Goal: Find contact information: Find contact information

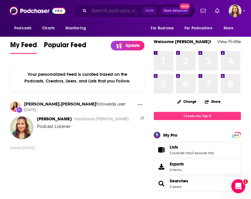
click at [128, 11] on input "Search podcasts, credits, & more..." at bounding box center [116, 10] width 54 height 9
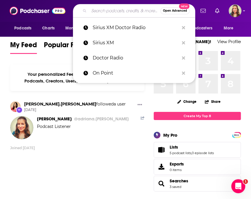
click at [100, 13] on input "Search podcasts, credits, & more..." at bounding box center [125, 10] width 72 height 9
paste input "f"
click at [100, 13] on input "Search podcasts, credits, & more..." at bounding box center [125, 10] width 72 height 9
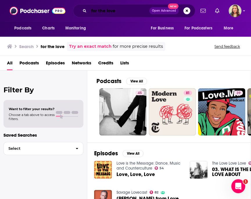
click at [120, 14] on input "for the love" at bounding box center [119, 10] width 61 height 9
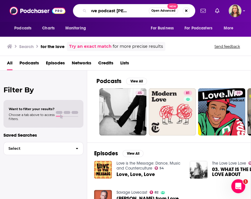
type input "for the love podcast [PERSON_NAME]"
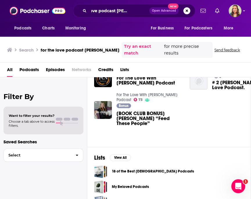
scroll to position [0, 6]
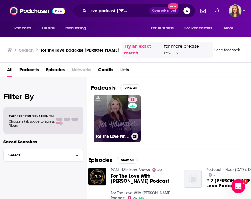
click at [121, 103] on link "73 For The Love With [PERSON_NAME] Podcast" at bounding box center [117, 118] width 47 height 47
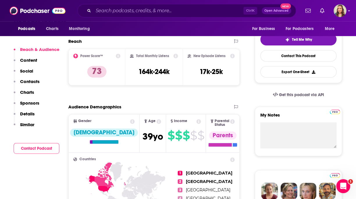
scroll to position [70, 0]
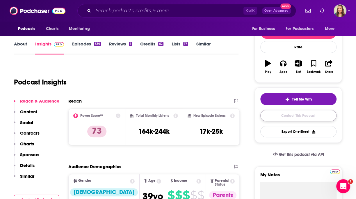
click at [251, 116] on link "Contact This Podcast" at bounding box center [298, 115] width 76 height 11
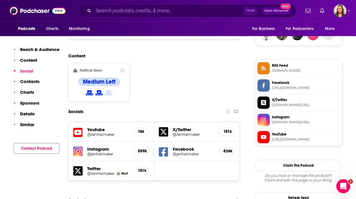
scroll to position [463, 0]
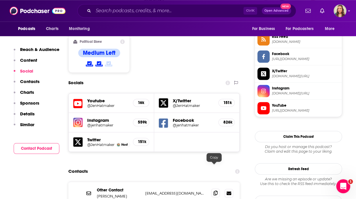
click at [214, 188] on span at bounding box center [215, 192] width 9 height 9
click at [138, 12] on input "Search podcasts, credits, & more..." at bounding box center [168, 10] width 150 height 9
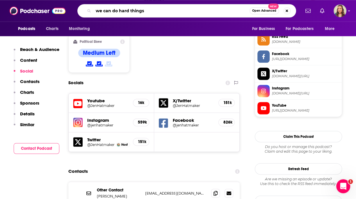
type input "we can do hard things"
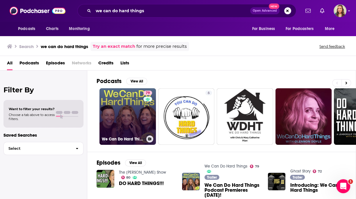
click at [121, 107] on link "79 We Can Do Hard Things" at bounding box center [128, 116] width 56 height 56
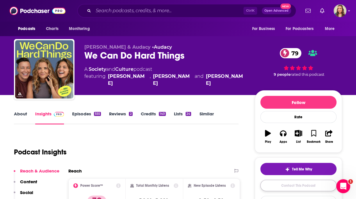
click at [251, 186] on link "Contact This Podcast" at bounding box center [298, 185] width 76 height 11
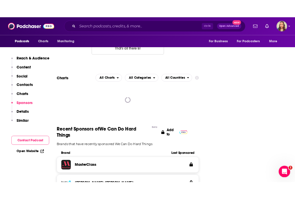
scroll to position [589, 0]
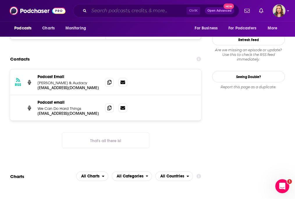
click at [106, 11] on input "Search podcasts, credits, & more..." at bounding box center [137, 10] width 97 height 9
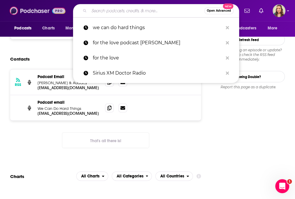
click at [25, 12] on img at bounding box center [38, 10] width 56 height 11
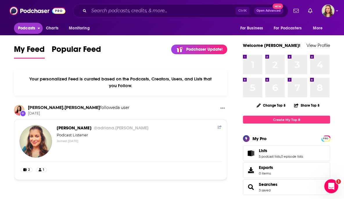
click at [30, 29] on span "Podcasts" at bounding box center [26, 28] width 17 height 8
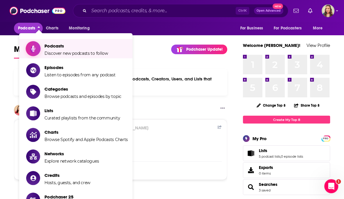
click at [51, 47] on span "Podcasts" at bounding box center [77, 46] width 64 height 6
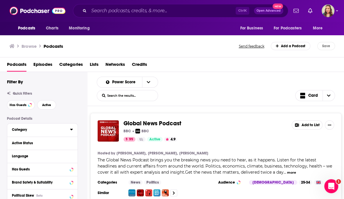
click at [44, 128] on button "Category" at bounding box center [41, 129] width 58 height 7
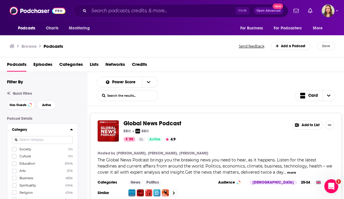
click at [49, 141] on input at bounding box center [42, 140] width 61 height 8
type input "re"
click at [16, 151] on span at bounding box center [14, 148] width 3 height 3
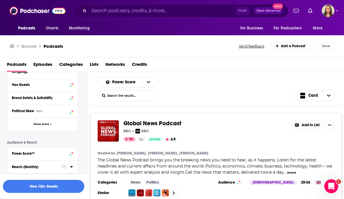
scroll to position [131, 0]
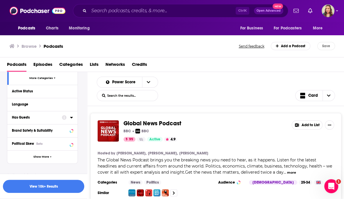
click at [45, 121] on button "Has Guests" at bounding box center [37, 116] width 50 height 7
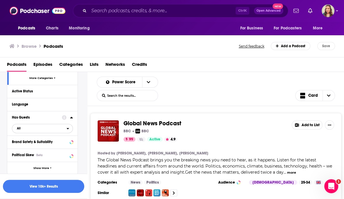
click at [29, 132] on span "All" at bounding box center [39, 128] width 54 height 8
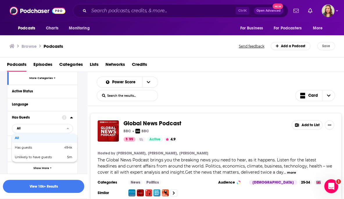
click at [75, 108] on div "Language" at bounding box center [42, 104] width 70 height 13
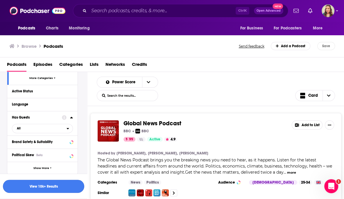
click at [61, 186] on button "View 10k+ Results" at bounding box center [43, 186] width 81 height 13
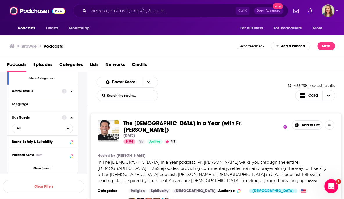
click at [58, 95] on button "Active Status" at bounding box center [37, 90] width 50 height 7
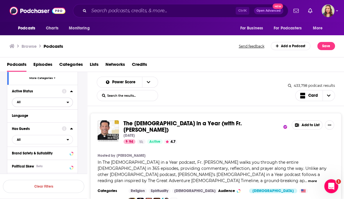
click at [58, 105] on span "All" at bounding box center [39, 102] width 54 height 8
click at [49, 123] on span "61k" at bounding box center [58, 121] width 27 height 3
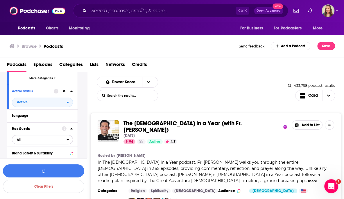
click at [51, 143] on span "All" at bounding box center [39, 140] width 54 height 8
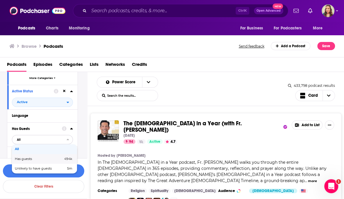
click at [44, 160] on span "Has guests" at bounding box center [31, 158] width 33 height 3
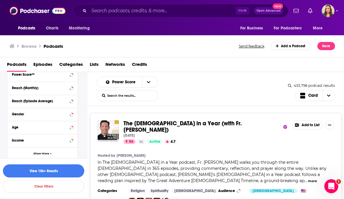
scroll to position [274, 0]
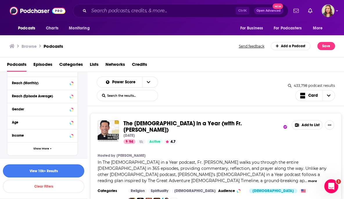
click at [60, 170] on button "View 10k+ Results" at bounding box center [43, 170] width 81 height 13
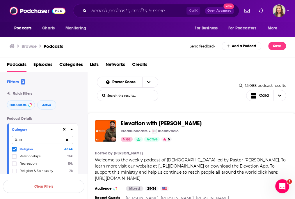
click at [66, 144] on button at bounding box center [67, 140] width 12 height 14
click at [154, 80] on button "open menu" at bounding box center [148, 82] width 12 height 10
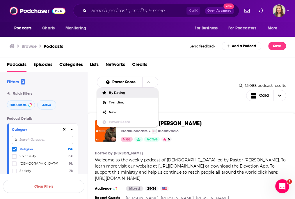
click at [186, 90] on div "Power Score By Rating Trending New Power Score List Search Input Search the res…" at bounding box center [168, 89] width 142 height 24
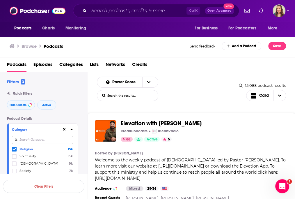
click at [192, 80] on div "Power Score List Search Input Search the results... Card" at bounding box center [168, 89] width 142 height 24
click at [227, 124] on span "Elevation with [PERSON_NAME]" at bounding box center [202, 123] width 163 height 6
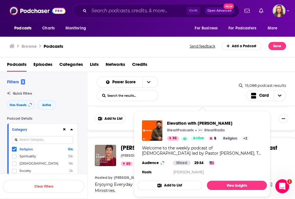
scroll to position [114, 0]
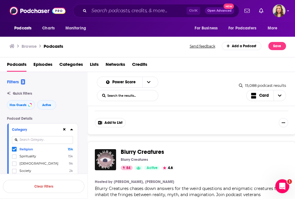
scroll to position [589, 0]
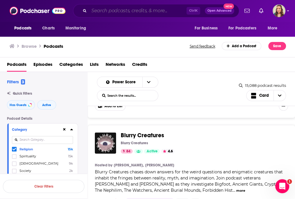
click at [111, 12] on input "Search podcasts, credits, & more..." at bounding box center [137, 10] width 97 height 9
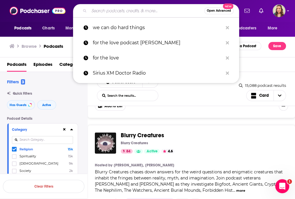
click at [145, 15] on input "Search podcasts, credits, & more..." at bounding box center [146, 10] width 115 height 9
paste input "[EMAIL_ADDRESS][DOMAIN_NAME]"
type input "[EMAIL_ADDRESS][DOMAIN_NAME]"
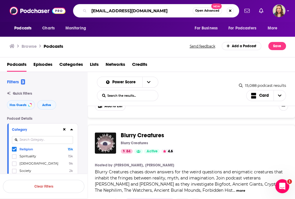
drag, startPoint x: 170, startPoint y: 10, endPoint x: 77, endPoint y: 10, distance: 93.1
click at [89, 10] on input "[EMAIL_ADDRESS][DOMAIN_NAME]" at bounding box center [141, 10] width 104 height 9
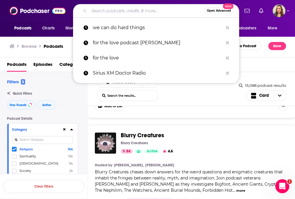
paste input "[EMAIL_ADDRESS][DOMAIN_NAME]"
type input "[EMAIL_ADDRESS][DOMAIN_NAME]"
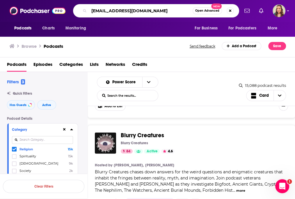
drag, startPoint x: 157, startPoint y: 9, endPoint x: 71, endPoint y: 9, distance: 86.1
click at [89, 9] on input "[EMAIL_ADDRESS][DOMAIN_NAME]" at bounding box center [141, 10] width 104 height 9
click at [160, 8] on input "talkin politics and religion" at bounding box center [141, 10] width 104 height 9
type input "talkin politics and religion without killing each other"
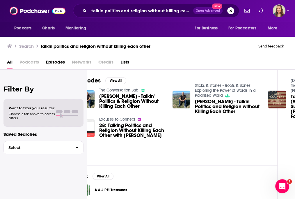
scroll to position [0, 23]
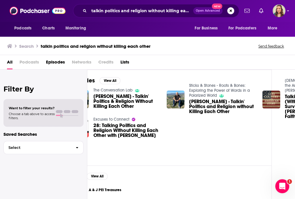
click at [26, 63] on span "Podcasts" at bounding box center [28, 63] width 19 height 12
click at [39, 62] on span "Podcasts" at bounding box center [28, 63] width 19 height 12
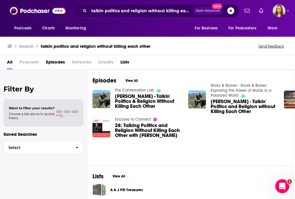
scroll to position [0, 0]
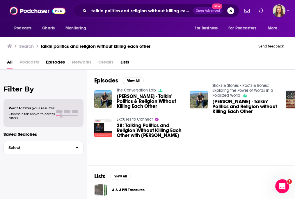
click at [147, 98] on span "[PERSON_NAME] - Talkin' Politics & Religion Without Killing Each Other" at bounding box center [150, 101] width 66 height 15
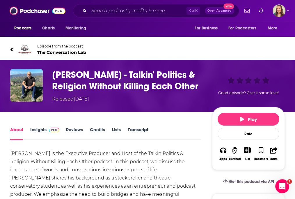
click at [76, 53] on span "The Conversation Lab" at bounding box center [61, 52] width 49 height 6
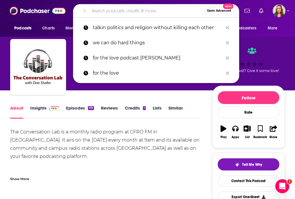
click at [106, 11] on input "Search podcasts, credits, & more..." at bounding box center [146, 10] width 115 height 9
paste input "[EMAIL_ADDRESS][DOMAIN_NAME]"
type input "[EMAIL_ADDRESS][DOMAIN_NAME]"
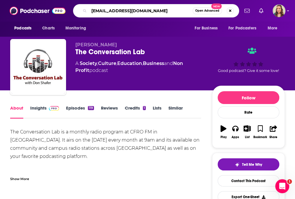
drag, startPoint x: 160, startPoint y: 10, endPoint x: 57, endPoint y: 10, distance: 103.0
click at [89, 10] on input "[EMAIL_ADDRESS][DOMAIN_NAME]" at bounding box center [141, 10] width 104 height 9
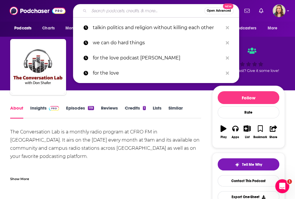
paste input "Talkin‘ Politics & Religion Without Killin‘ Each Other"
type input "Talkin‘ Politics & Religion Without Killin‘ Each Other"
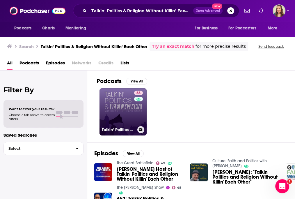
click at [133, 116] on link "63 Talkin‘ Politics & Religion Without Killin‘ Each Other" at bounding box center [123, 111] width 47 height 47
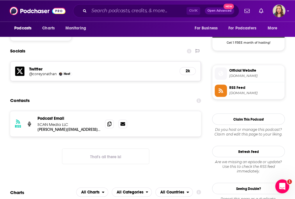
scroll to position [489, 0]
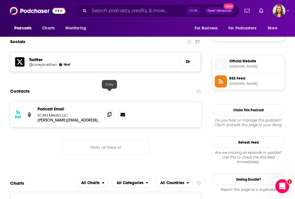
click at [112, 110] on span at bounding box center [109, 114] width 9 height 9
click at [118, 11] on input "Search podcasts, credits, & more..." at bounding box center [137, 10] width 97 height 9
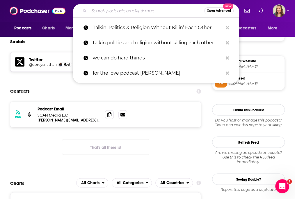
paste input "The [DEMOGRAPHIC_DATA] Politics Podcast"
type input "The [DEMOGRAPHIC_DATA] Politics Podcast"
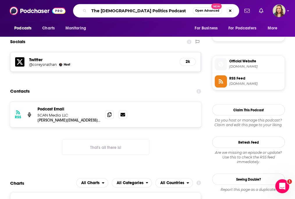
click at [162, 10] on input "The [DEMOGRAPHIC_DATA] Politics Podcast" at bounding box center [141, 10] width 104 height 9
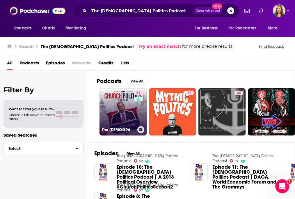
click at [130, 119] on link "57 The [DEMOGRAPHIC_DATA] Politics Podcast" at bounding box center [123, 111] width 47 height 47
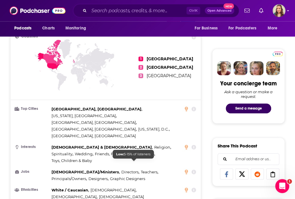
scroll to position [454, 0]
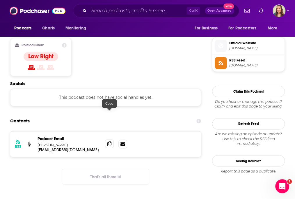
click at [109, 141] on icon at bounding box center [109, 143] width 4 height 5
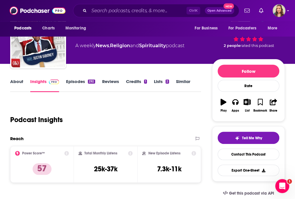
scroll to position [0, 0]
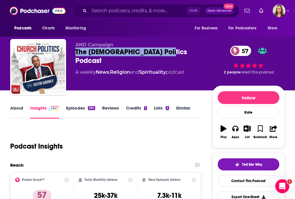
drag, startPoint x: 74, startPoint y: 52, endPoint x: 177, endPoint y: 52, distance: 102.7
click at [177, 52] on div "AND Campaign The [DEMOGRAPHIC_DATA] Politics Podcast 57 A weekly News , Religio…" at bounding box center [147, 68] width 275 height 58
click at [77, 116] on link "Episodes 292" at bounding box center [80, 111] width 29 height 13
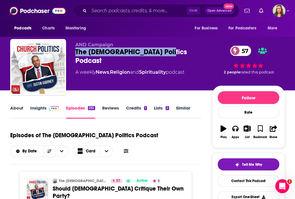
drag, startPoint x: 74, startPoint y: 52, endPoint x: 172, endPoint y: 52, distance: 98.1
click at [172, 52] on div "AND Campaign The [DEMOGRAPHIC_DATA] Politics Podcast 57 A weekly News , Religio…" at bounding box center [147, 68] width 275 height 58
copy h2 "The [DEMOGRAPHIC_DATA] Politics Podcast"
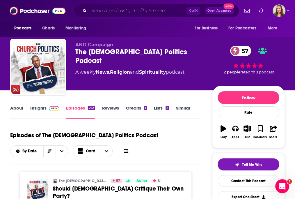
click at [130, 13] on input "Search podcasts, credits, & more..." at bounding box center [137, 10] width 97 height 9
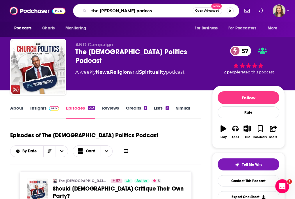
type input "the [PERSON_NAME] podcast"
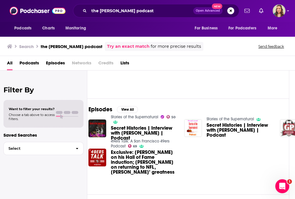
scroll to position [44, 0]
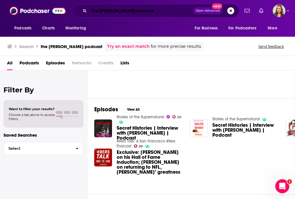
click at [119, 14] on input "the [PERSON_NAME] podcast" at bounding box center [141, 10] width 104 height 9
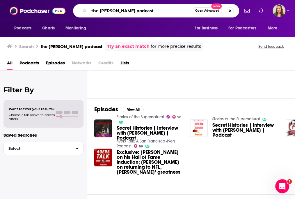
type input "the [PERSON_NAME] podcast"
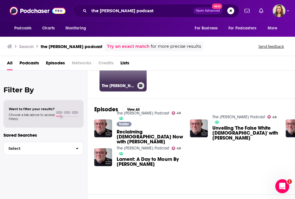
scroll to position [0, 12]
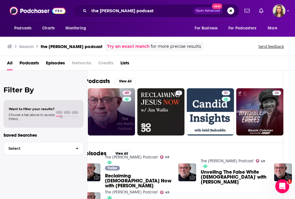
click at [116, 105] on link "49" at bounding box center [111, 111] width 47 height 47
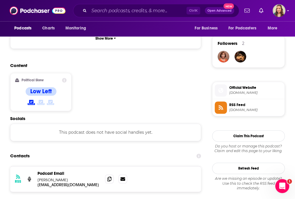
scroll to position [489, 0]
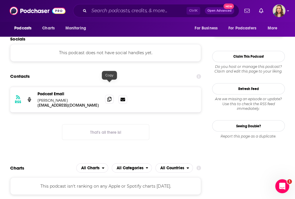
click at [112, 95] on span at bounding box center [109, 99] width 9 height 9
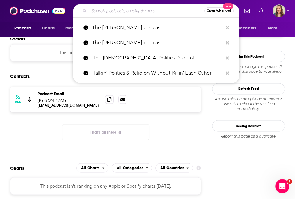
click at [99, 13] on input "Search podcasts, credits, & more..." at bounding box center [146, 10] width 115 height 9
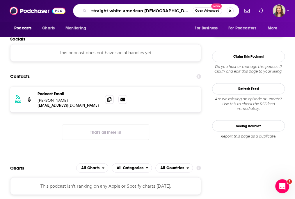
type input "straight white american [DEMOGRAPHIC_DATA]"
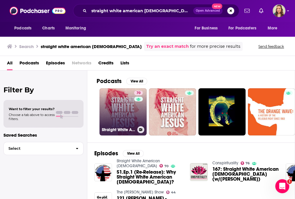
click at [126, 117] on link "70 Straight White American [DEMOGRAPHIC_DATA]" at bounding box center [123, 111] width 47 height 47
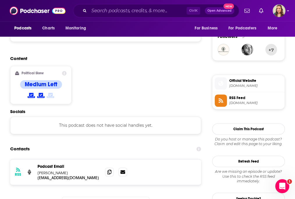
scroll to position [419, 0]
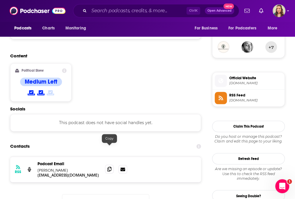
click at [111, 166] on icon at bounding box center [109, 168] width 4 height 5
click at [109, 166] on icon at bounding box center [109, 168] width 4 height 5
click at [104, 10] on input "Search podcasts, credits, & more..." at bounding box center [137, 10] width 97 height 9
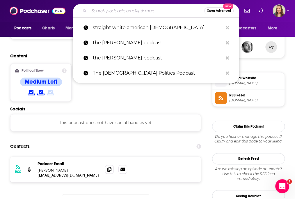
paste input "For People with [PERSON_NAME] [PERSON_NAME]"
type input "For People with [PERSON_NAME] [PERSON_NAME]"
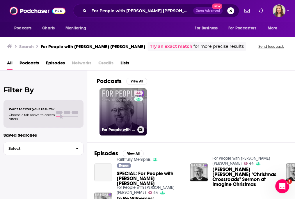
click at [123, 105] on link "44 For People with [PERSON_NAME] [PERSON_NAME]" at bounding box center [123, 111] width 47 height 47
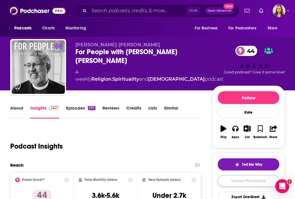
click at [244, 183] on link "Contact This Podcast" at bounding box center [249, 180] width 62 height 11
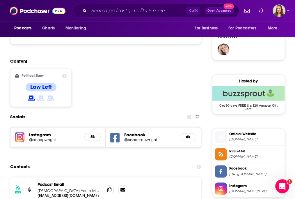
scroll to position [413, 0]
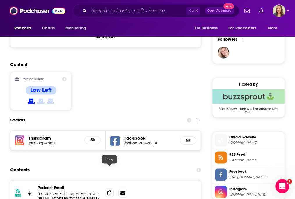
click at [109, 190] on icon at bounding box center [109, 192] width 4 height 5
click at [102, 10] on input "Search podcasts, credits, & more..." at bounding box center [137, 10] width 97 height 9
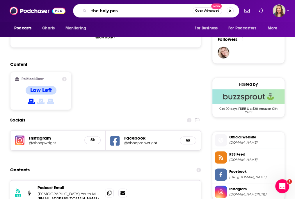
type input "the holy post"
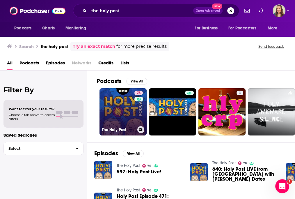
click at [126, 128] on h3 "The Holy Post" at bounding box center [118, 129] width 33 height 5
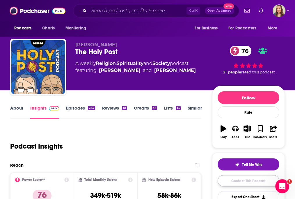
click at [238, 182] on link "Contact This Podcast" at bounding box center [249, 180] width 62 height 11
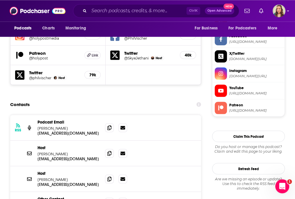
scroll to position [546, 0]
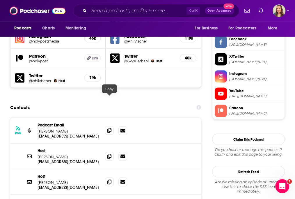
click at [109, 128] on icon at bounding box center [109, 130] width 4 height 5
click at [109, 126] on span at bounding box center [109, 130] width 9 height 9
click at [107, 13] on input "Search podcasts, credits, & more..." at bounding box center [137, 10] width 97 height 9
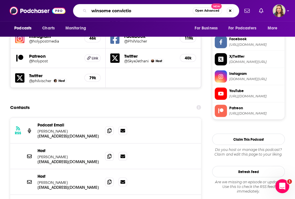
type input "winsome conviction"
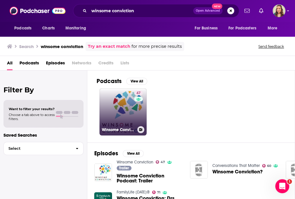
click at [131, 122] on link "47 Winsome Conviction" at bounding box center [123, 111] width 47 height 47
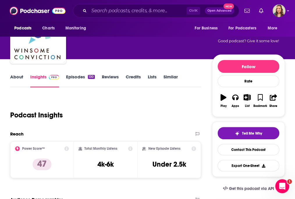
scroll to position [35, 0]
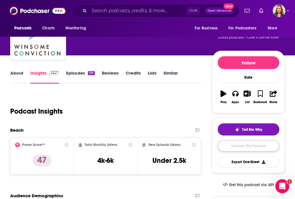
click at [242, 146] on link "Contact This Podcast" at bounding box center [249, 145] width 62 height 11
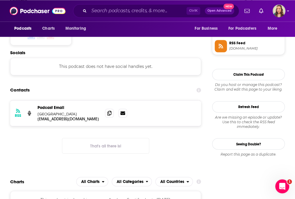
scroll to position [475, 0]
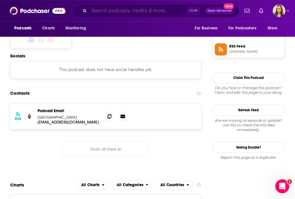
click at [152, 9] on input "Search podcasts, credits, & more..." at bounding box center [137, 10] width 97 height 9
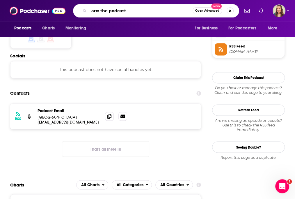
type input "arc: the podcast"
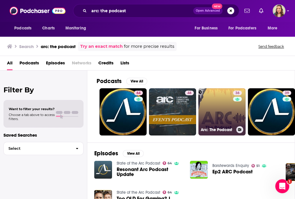
click at [221, 112] on link "36 Arc: The Podcast" at bounding box center [221, 111] width 47 height 47
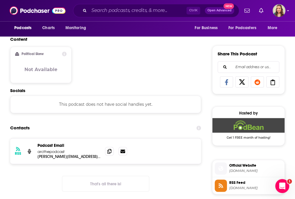
scroll to position [314, 0]
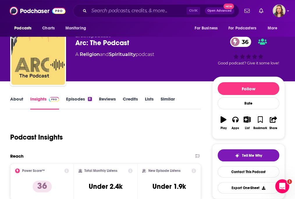
scroll to position [0, 0]
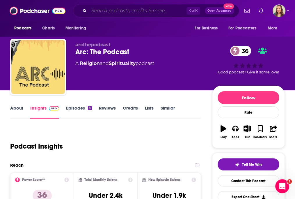
click at [107, 10] on input "Search podcasts, credits, & more..." at bounding box center [137, 10] width 97 height 9
click at [29, 29] on span "Podcasts" at bounding box center [22, 28] width 17 height 8
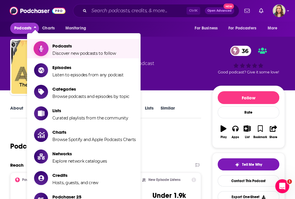
click at [50, 50] on link "Podcasts Discover new podcasts to follow" at bounding box center [85, 48] width 102 height 15
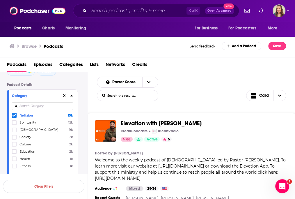
scroll to position [33, 0]
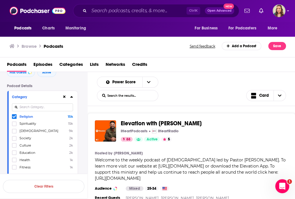
click at [39, 109] on input at bounding box center [42, 107] width 61 height 8
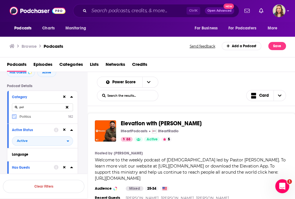
type input "pol"
click at [16, 118] on label at bounding box center [14, 116] width 5 height 5
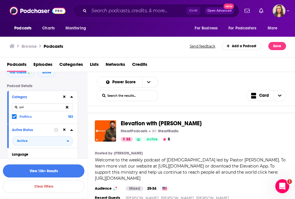
click at [55, 173] on button "View 10k+ Results" at bounding box center [43, 170] width 81 height 13
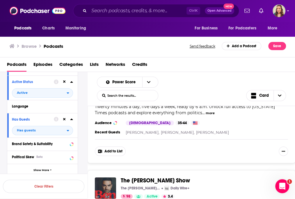
scroll to position [82, 0]
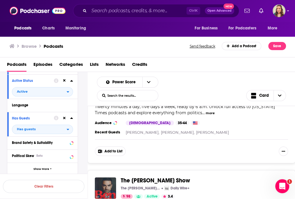
click at [243, 161] on div "The Daily The [US_STATE] Times [US_STATE] Times 99 Active 4.5 Categories News +…" at bounding box center [192, 105] width 208 height 116
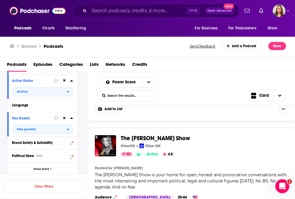
scroll to position [736, 0]
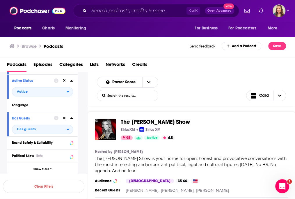
click at [218, 111] on div "The [PERSON_NAME] Show SiriusXM Sirius XM 95 Active 4.5 Categories News + 3 Add…" at bounding box center [192, 165] width 208 height 109
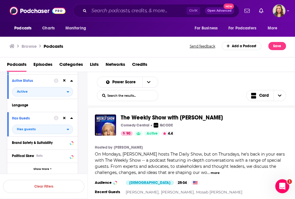
scroll to position [2095, 0]
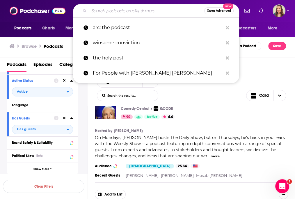
click at [109, 14] on input "Search podcasts, credits, & more..." at bounding box center [146, 10] width 115 height 9
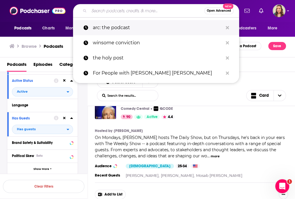
click at [111, 27] on p "arc: the podcast" at bounding box center [158, 27] width 130 height 15
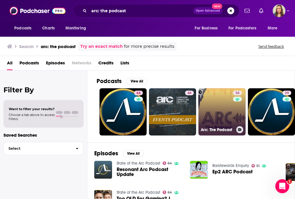
click at [210, 100] on link "36 Arc: The Podcast" at bounding box center [221, 111] width 47 height 47
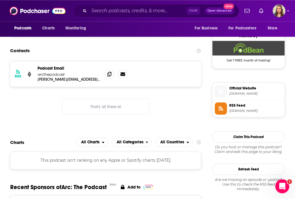
scroll to position [349, 0]
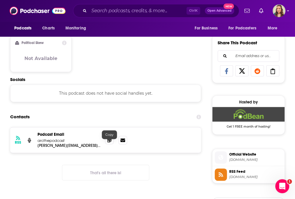
click at [110, 142] on icon at bounding box center [109, 139] width 4 height 5
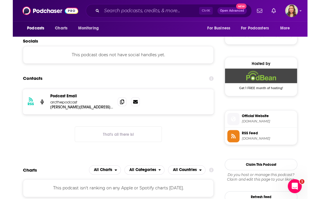
scroll to position [279, 0]
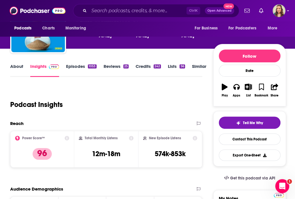
scroll to position [105, 0]
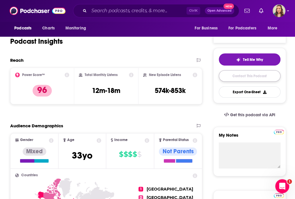
click at [247, 81] on link "Contact This Podcast" at bounding box center [250, 75] width 62 height 11
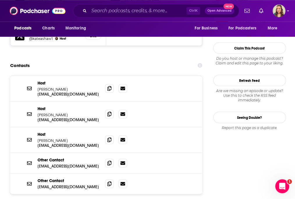
scroll to position [623, 0]
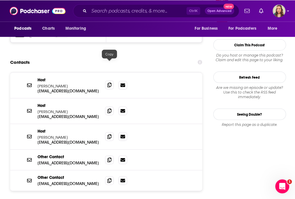
click at [110, 82] on icon at bounding box center [109, 84] width 4 height 5
